Goal: Information Seeking & Learning: Learn about a topic

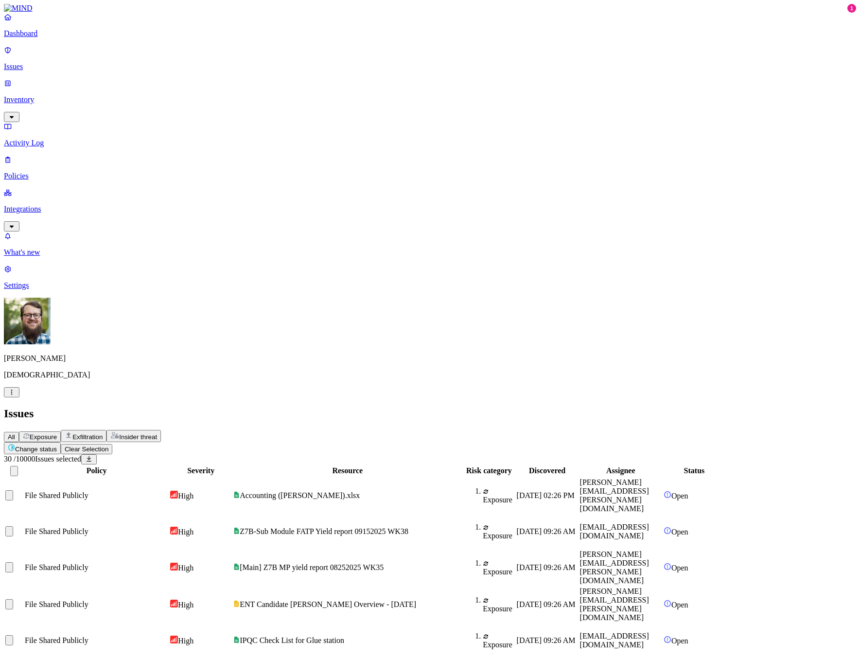
click at [384, 563] on span "[Main] Z7B MP yield report 08252025 WK35" at bounding box center [312, 567] width 144 height 8
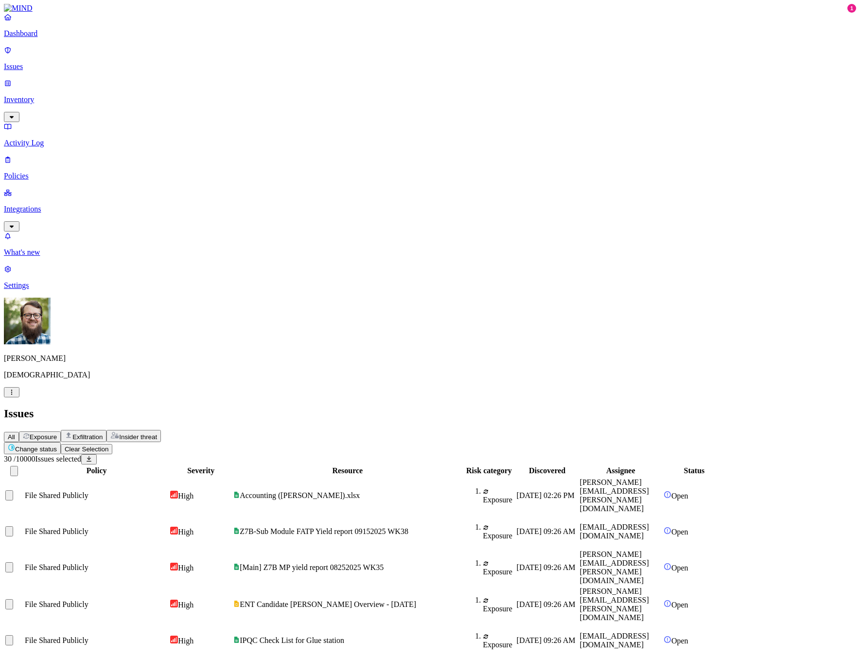
click at [53, 62] on p "Issues" at bounding box center [430, 66] width 852 height 9
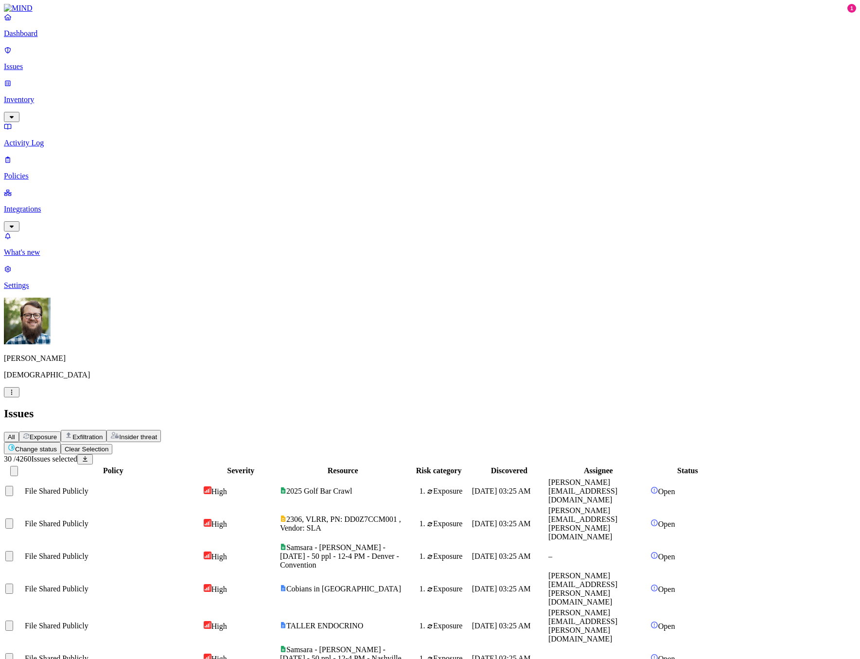
click at [23, 466] on div at bounding box center [14, 471] width 18 height 10
click at [18, 466] on button "Select all" at bounding box center [14, 471] width 8 height 10
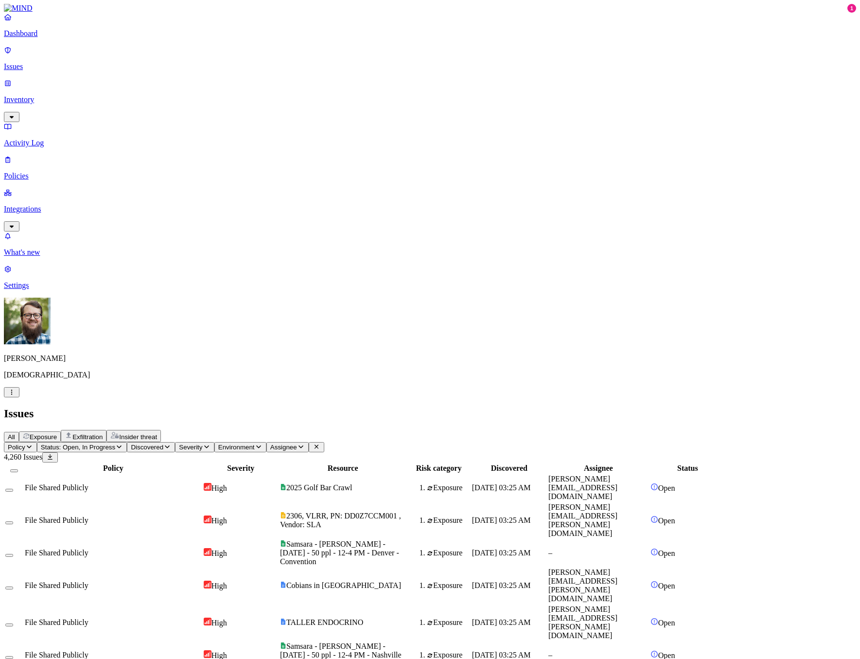
type button "on"
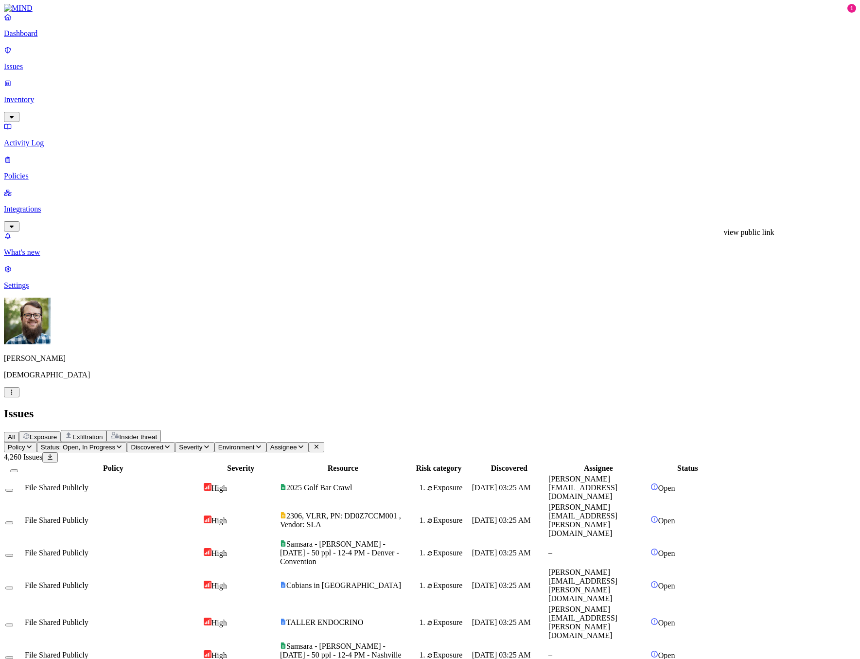
click at [406, 474] on td "2025 Golf Bar Crawl" at bounding box center [343, 487] width 126 height 27
click at [401, 511] on span "2306, VLRR, PN: DD0Z7CCM001 , Vendor: SLA" at bounding box center [340, 519] width 121 height 17
click at [352, 483] on span "2025 Golf Bar Crawl" at bounding box center [319, 487] width 66 height 8
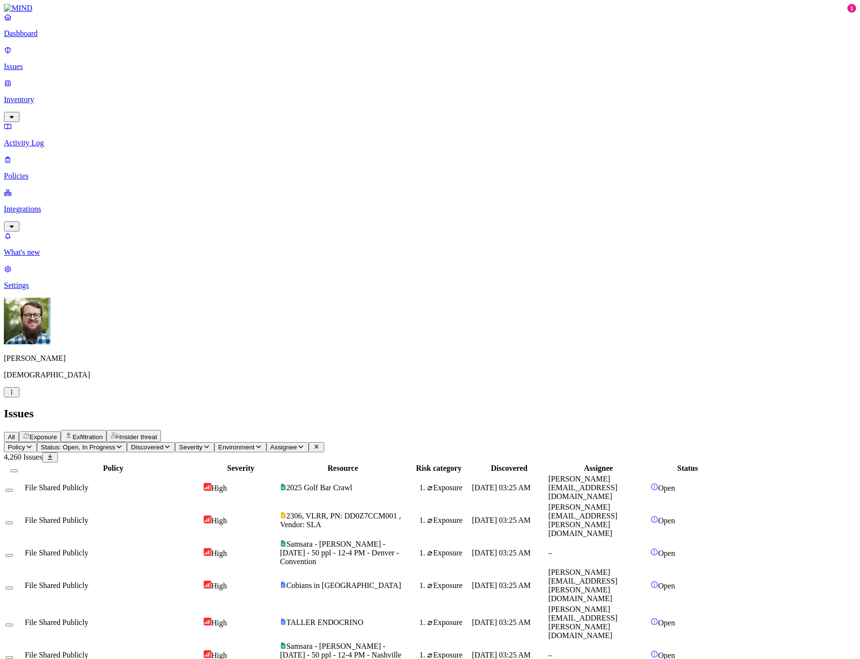
click at [51, 290] on nav "Dashboard Issues Inventory Activity Log Policies Integrations What's new 1 Sett…" at bounding box center [430, 151] width 852 height 277
click at [401, 511] on span "2306, VLRR, PN: DD0Z7CCM001 , Vendor: SLA" at bounding box center [340, 519] width 121 height 17
click at [352, 483] on span "2025 Golf Bar Crawl" at bounding box center [319, 487] width 66 height 8
click at [401, 511] on span "2306, VLRR, PN: DD0Z7CCM001 , Vendor: SLA" at bounding box center [340, 519] width 121 height 17
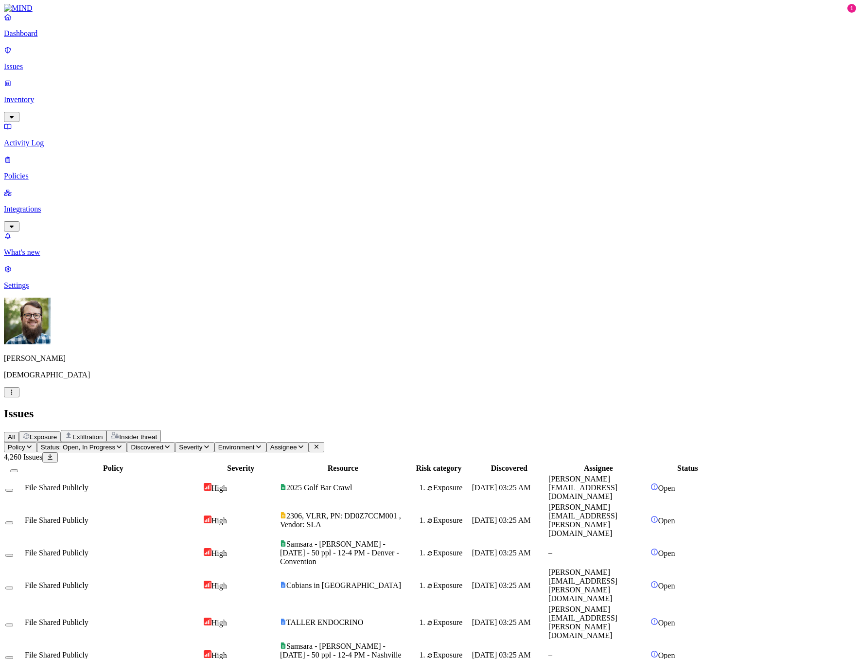
click at [399, 540] on span "Samsara - [PERSON_NAME] - [DATE] - 50 ppl - 12-4 PM - Denver - Convention" at bounding box center [339, 553] width 119 height 26
click at [401, 581] on span "Cobians in [GEOGRAPHIC_DATA]" at bounding box center [343, 585] width 115 height 8
click at [363, 618] on span "TALLER ENDOCRINO" at bounding box center [324, 622] width 77 height 8
click at [402, 642] on span "Samsara - [PERSON_NAME] - [DATE] - 50 ppl - 12-4 PM - Nashville - Convention" at bounding box center [341, 655] width 122 height 26
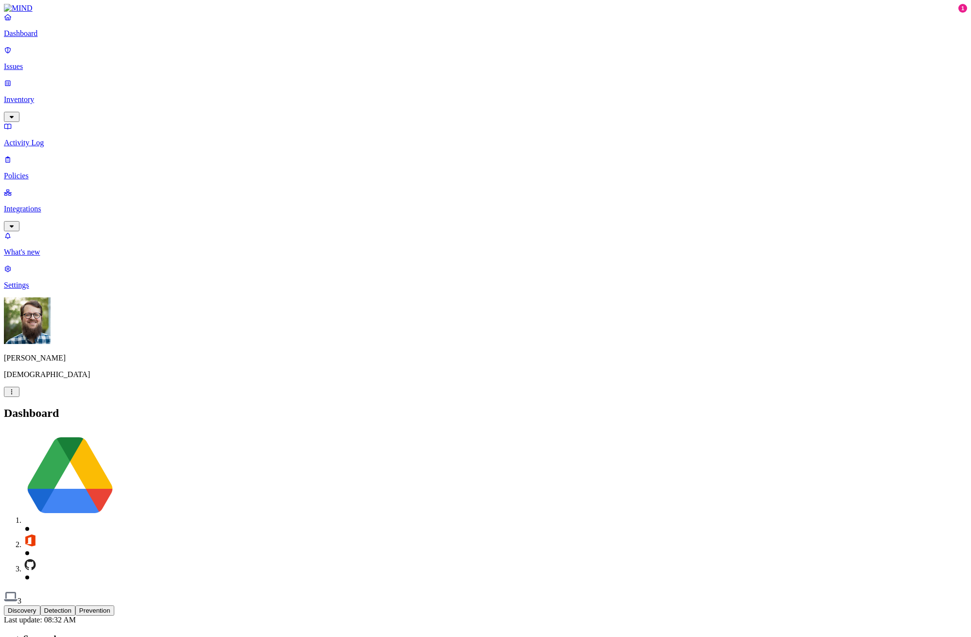
click at [20, 57] on link "Issues" at bounding box center [485, 58] width 963 height 25
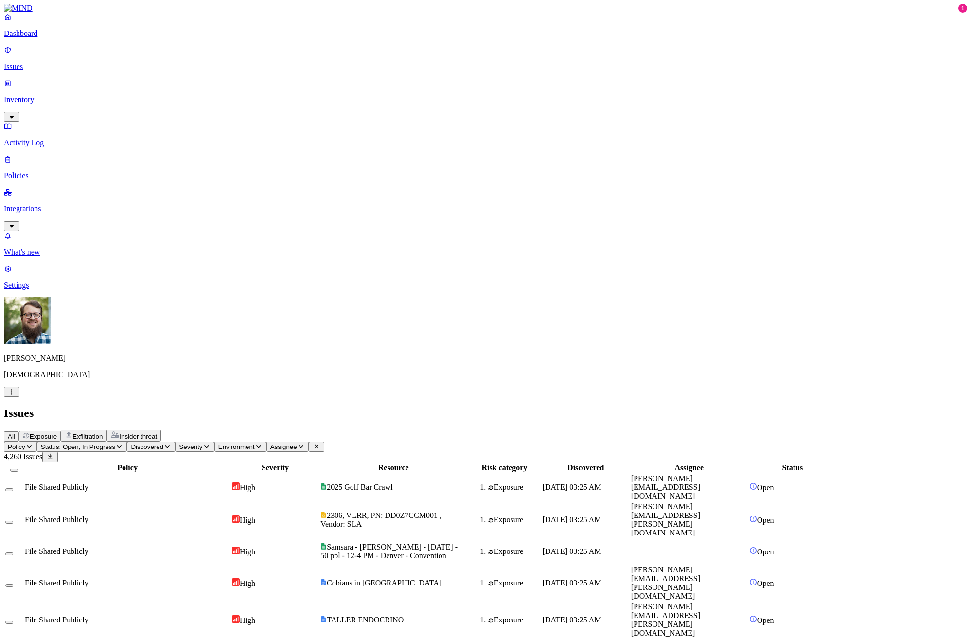
click at [230, 483] on div "File Shared Publicly" at bounding box center [127, 487] width 205 height 9
